Goal: Communication & Community: Connect with others

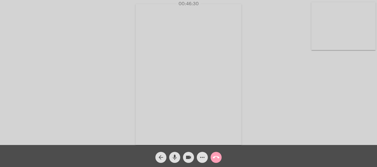
click at [217, 156] on mat-icon "call_end" at bounding box center [216, 157] width 7 height 7
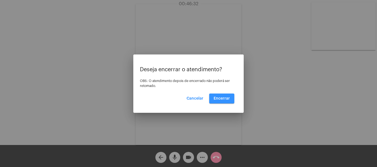
click at [228, 99] on span "Encerrar" at bounding box center [222, 99] width 16 height 4
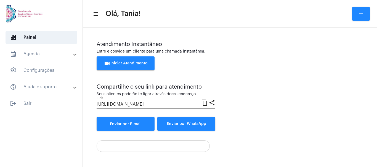
scroll to position [39, 0]
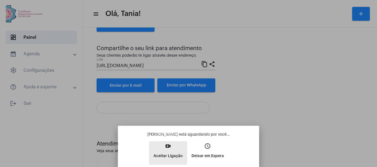
click at [168, 150] on mat-icon "video_call" at bounding box center [168, 146] width 7 height 7
